Goal: Task Accomplishment & Management: Use online tool/utility

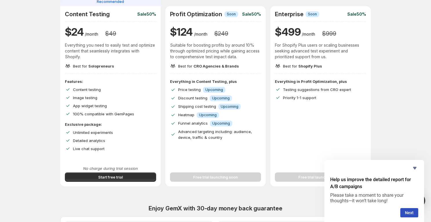
scroll to position [63, 0]
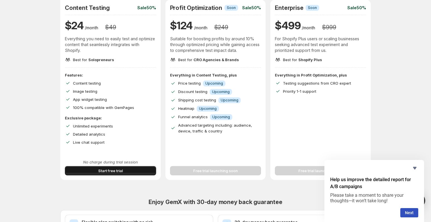
click at [81, 169] on button "Start free trial" at bounding box center [110, 170] width 91 height 9
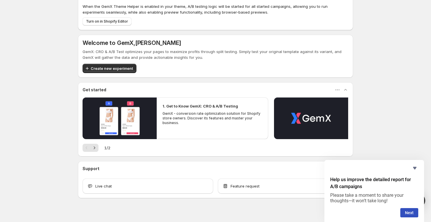
scroll to position [63, 0]
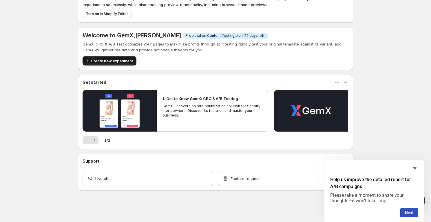
click at [87, 61] on icon "button" at bounding box center [87, 61] width 6 height 6
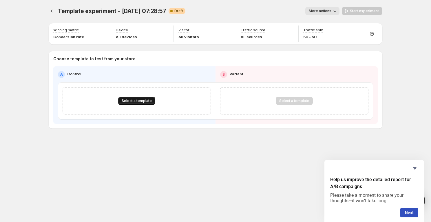
click at [134, 101] on span "Select a template" at bounding box center [137, 100] width 30 height 5
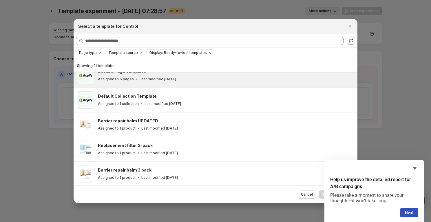
scroll to position [61, 0]
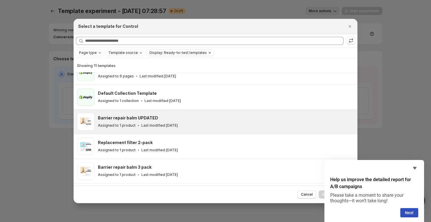
click at [187, 122] on div "Barrier repair balm UPDATED Assigned to 1 product Last modified 7 days ago" at bounding box center [225, 121] width 254 height 13
click at [414, 165] on icon "Hide survey" at bounding box center [414, 167] width 7 height 7
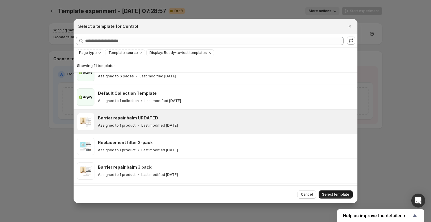
click at [340, 194] on span "Select template" at bounding box center [335, 194] width 27 height 5
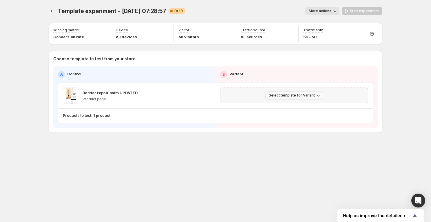
click at [286, 96] on span "Select template for Variant" at bounding box center [292, 95] width 46 height 5
click at [280, 118] on span "Create Variant based on Control" at bounding box center [294, 117] width 59 height 5
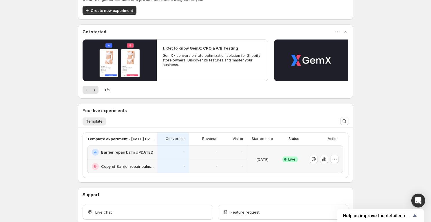
scroll to position [147, 0]
